Goal: Complete application form

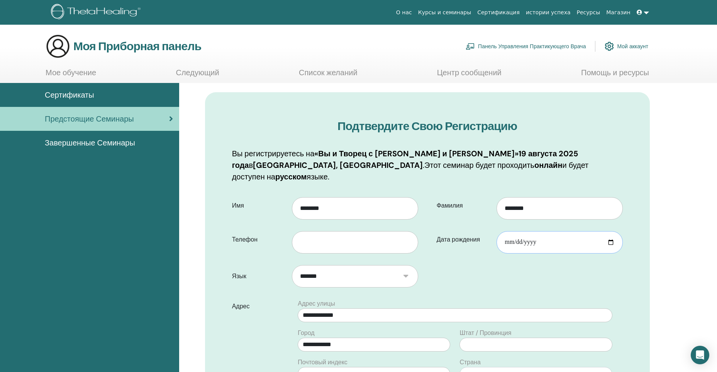
click at [529, 233] on input "Дата рождения" at bounding box center [559, 242] width 126 height 22
click at [530, 231] on input "Дата рождения" at bounding box center [559, 242] width 126 height 22
drag, startPoint x: 534, startPoint y: 231, endPoint x: 511, endPoint y: 230, distance: 23.5
click at [511, 231] on input "Дата рождения" at bounding box center [559, 242] width 126 height 22
drag, startPoint x: 507, startPoint y: 230, endPoint x: 527, endPoint y: 232, distance: 20.2
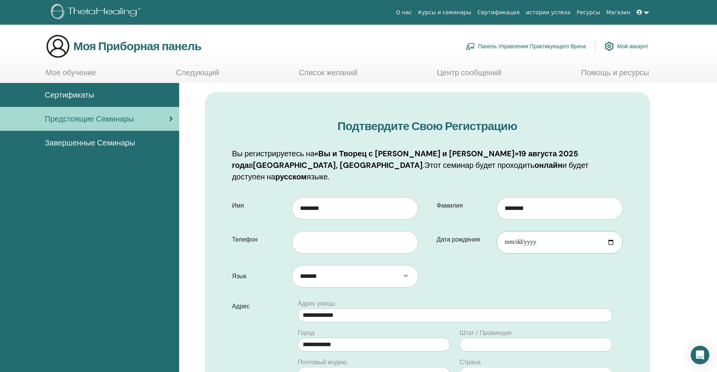
click at [527, 232] on input "Дата рождения" at bounding box center [559, 242] width 126 height 22
click at [519, 231] on input "Дата рождения" at bounding box center [559, 242] width 126 height 22
type input "**********"
click at [503, 262] on form "**********" at bounding box center [427, 359] width 402 height 335
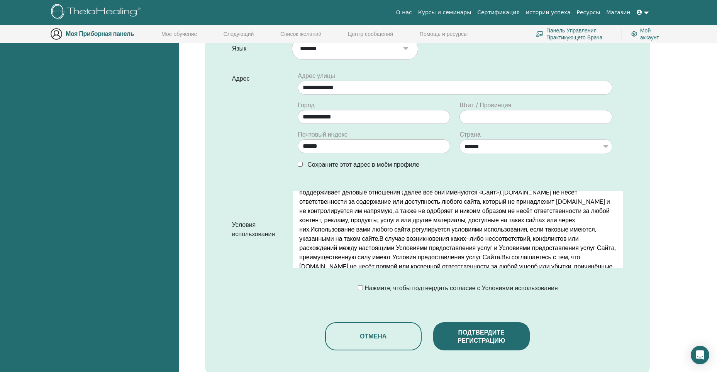
scroll to position [250, 0]
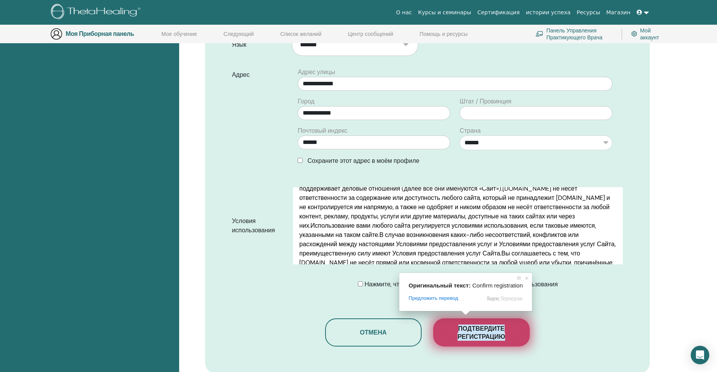
click at [467, 325] on ya-tr-span "Подтвердите регистрацию" at bounding box center [480, 333] width 47 height 16
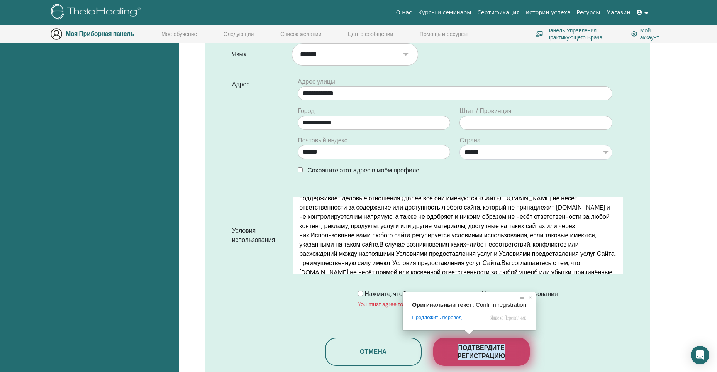
click at [472, 344] on ya-tr-span "Подтвердите регистрацию" at bounding box center [480, 352] width 47 height 16
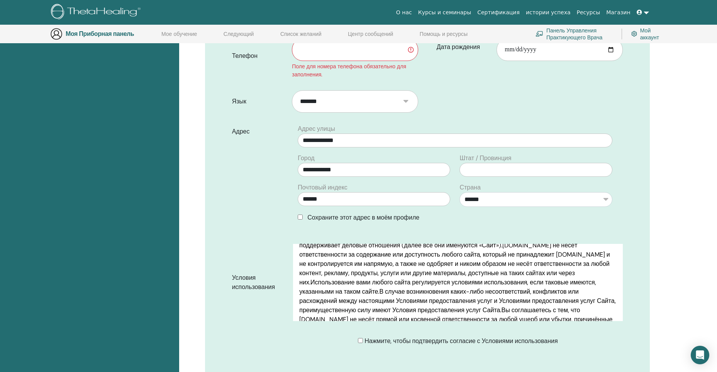
scroll to position [211, 0]
click at [384, 47] on input "text" at bounding box center [355, 49] width 126 height 22
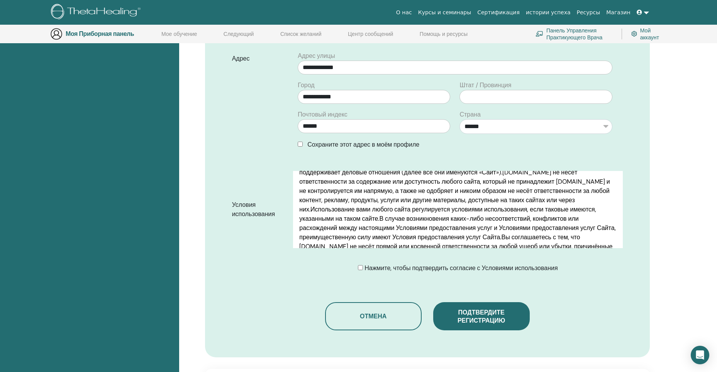
scroll to position [290, 0]
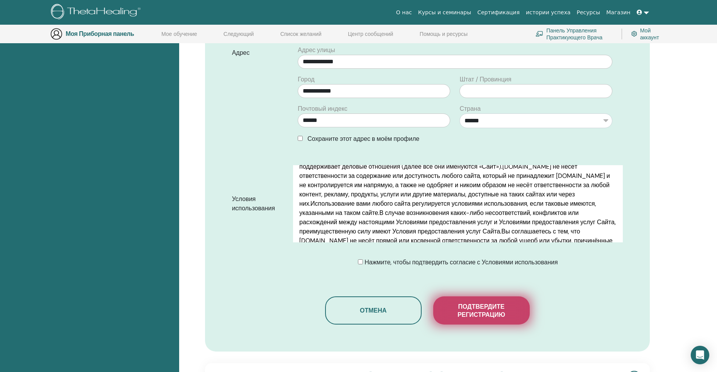
type input "**********"
click at [504, 303] on ya-tr-span "Подтвердите регистрацию" at bounding box center [480, 311] width 47 height 16
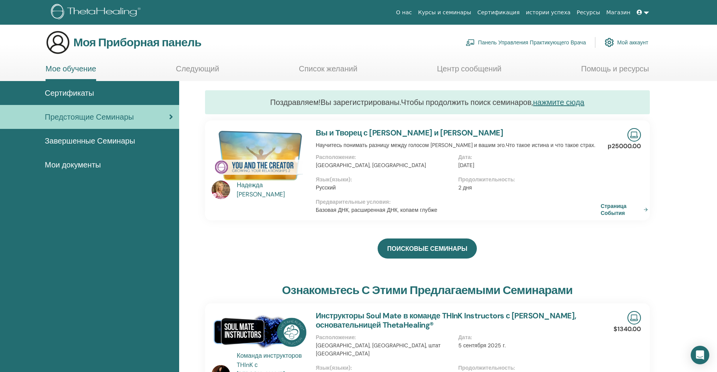
scroll to position [2, 0]
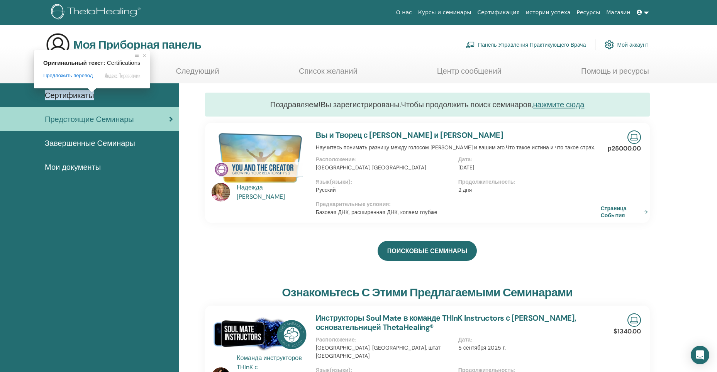
click at [86, 97] on ya-tr-span "Сертификаты" at bounding box center [69, 95] width 49 height 10
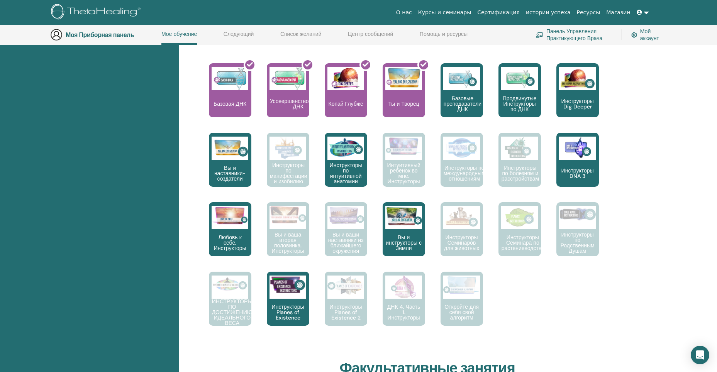
scroll to position [315, 0]
